Goal: Information Seeking & Learning: Check status

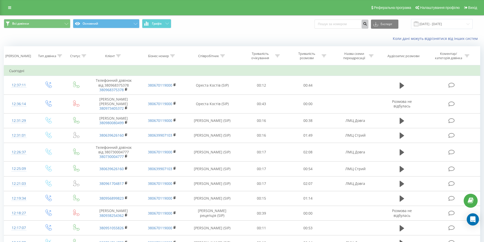
click at [367, 24] on icon "submit" at bounding box center [365, 23] width 4 height 3
click at [333, 24] on input at bounding box center [342, 24] width 54 height 9
type input "0980577666"
click at [367, 24] on icon "submit" at bounding box center [365, 23] width 4 height 3
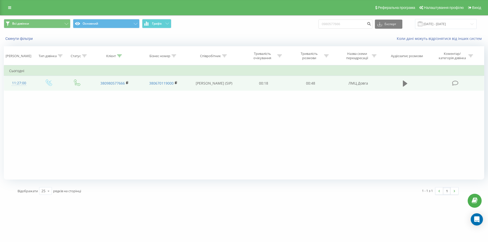
click at [406, 83] on icon at bounding box center [405, 84] width 5 height 6
